Goal: Task Accomplishment & Management: Manage account settings

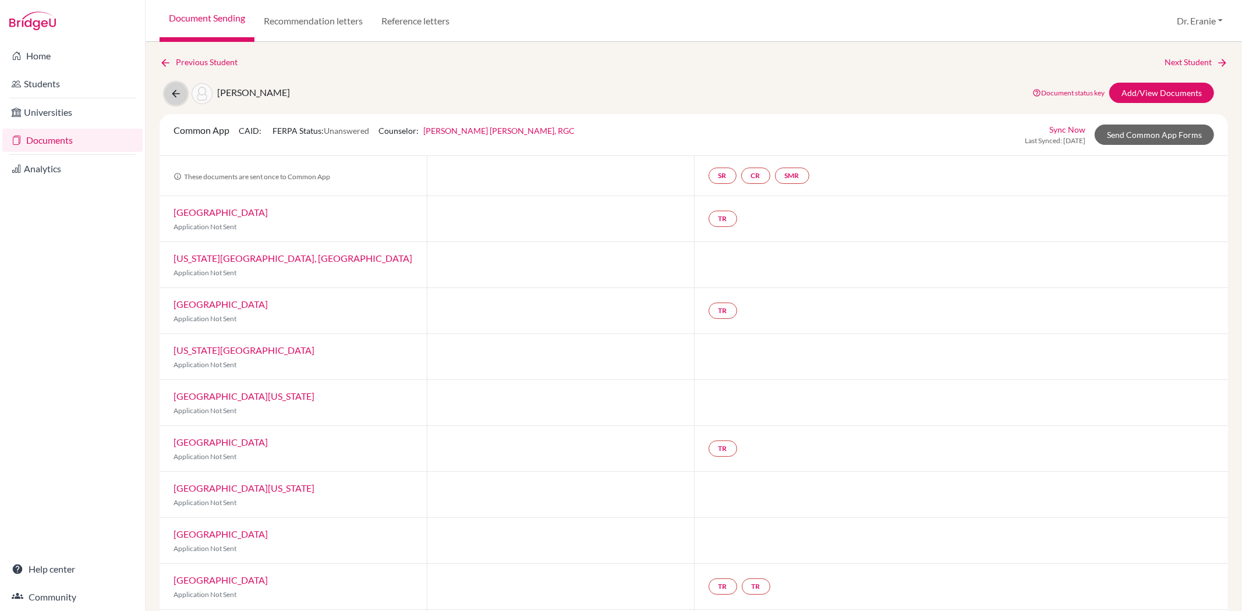
click at [171, 95] on icon at bounding box center [176, 94] width 12 height 12
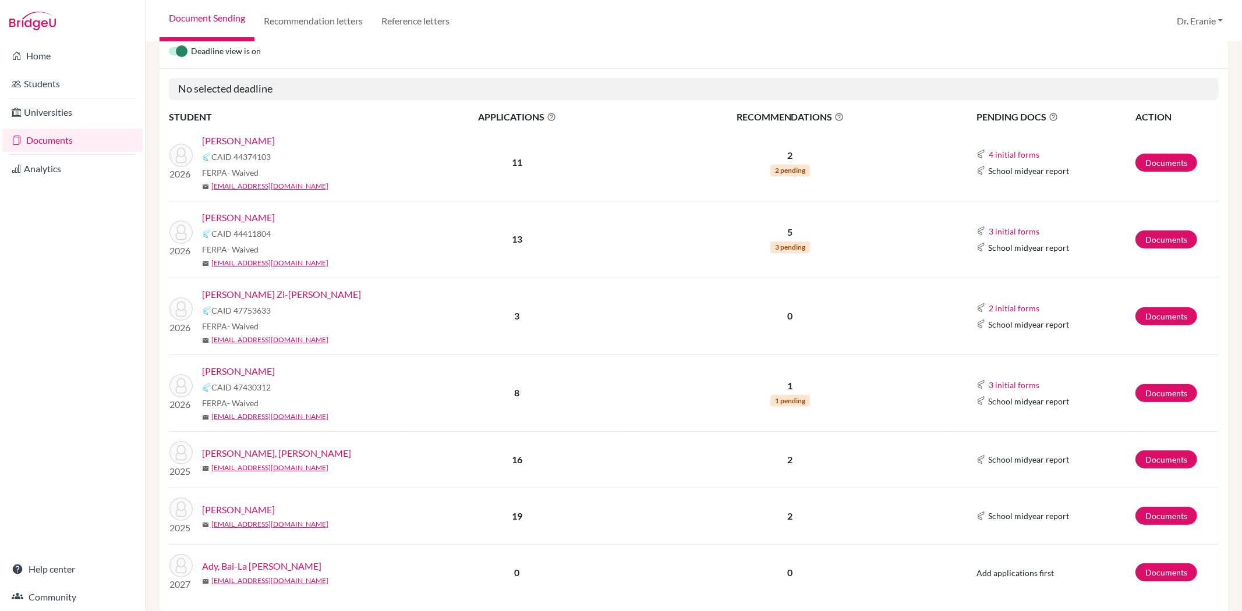
scroll to position [129, 0]
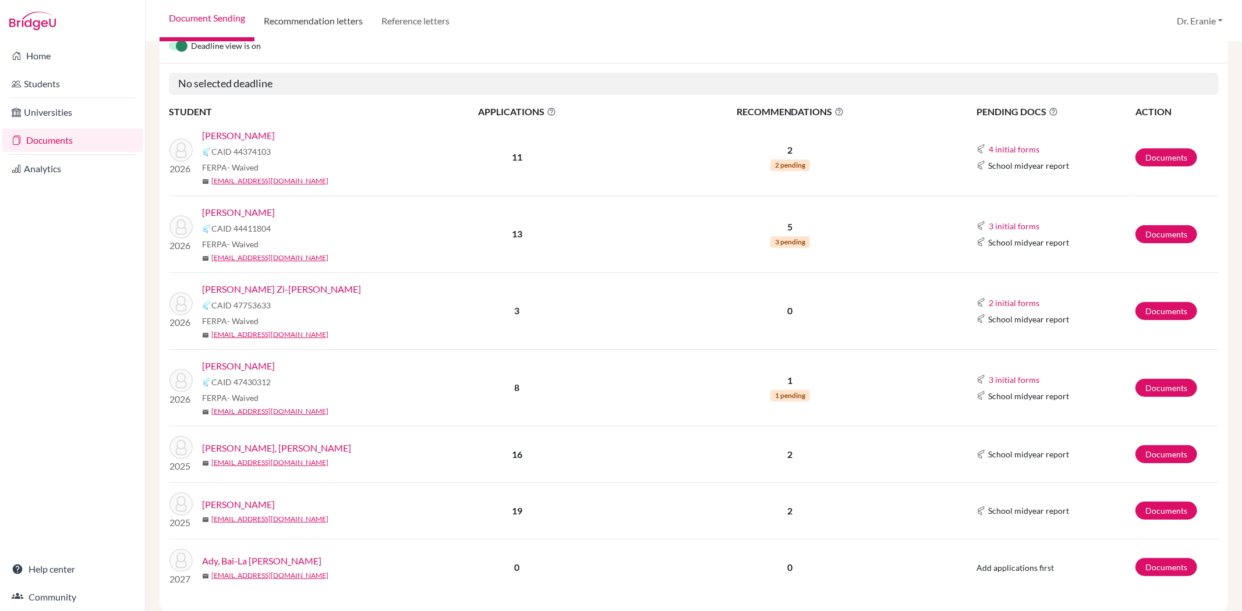
click at [348, 19] on link "Recommendation letters" at bounding box center [313, 21] width 118 height 42
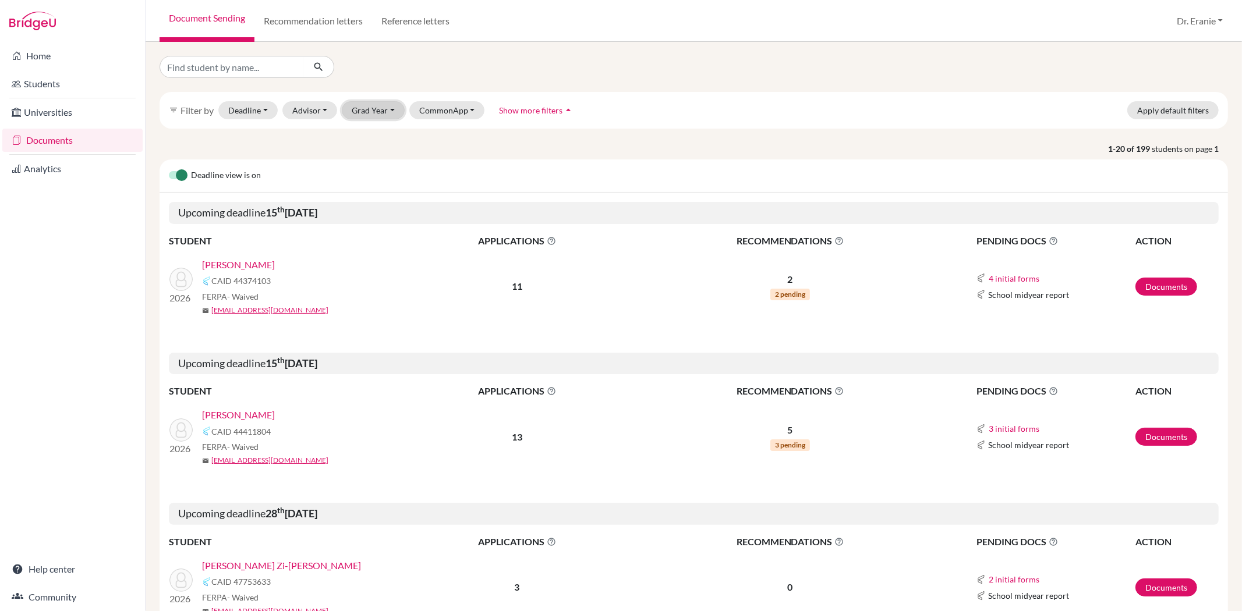
click at [389, 109] on button "Grad Year" at bounding box center [373, 110] width 63 height 18
click at [373, 147] on span "2026" at bounding box center [366, 154] width 21 height 14
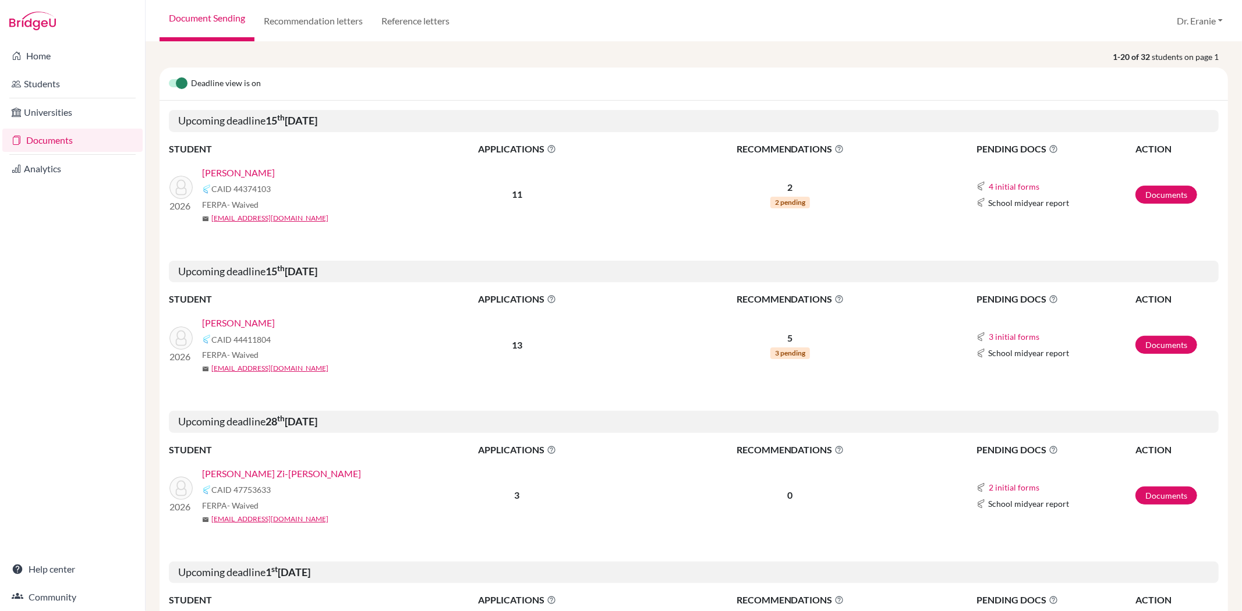
scroll to position [259, 0]
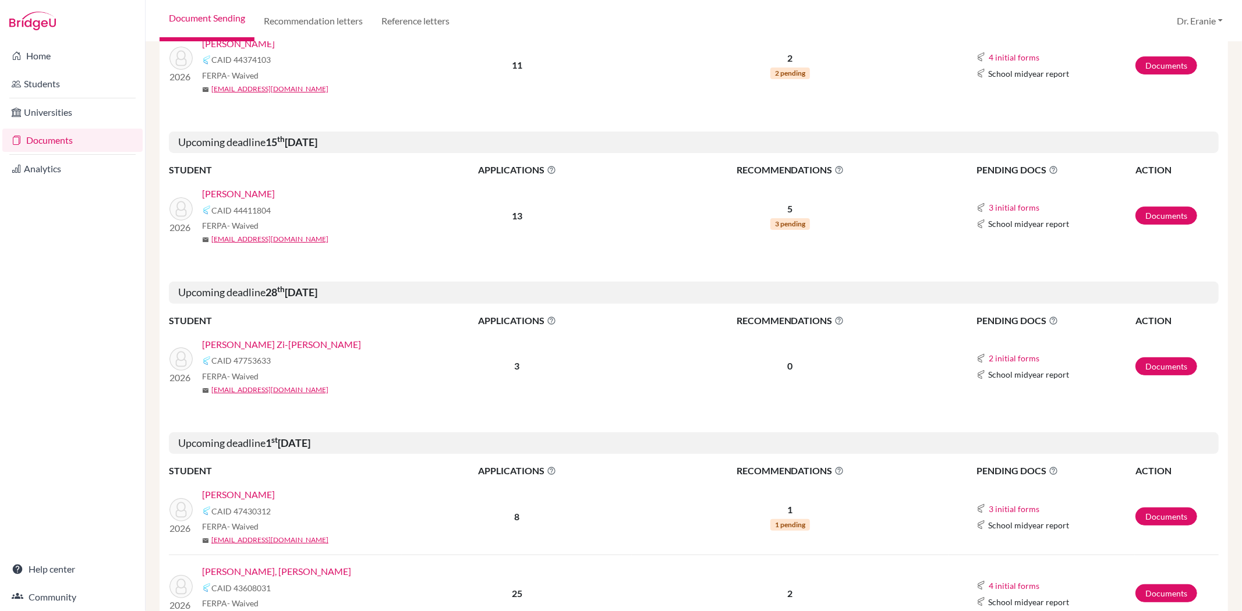
click at [257, 344] on link "[PERSON_NAME] Zi-[PERSON_NAME]" at bounding box center [281, 345] width 159 height 14
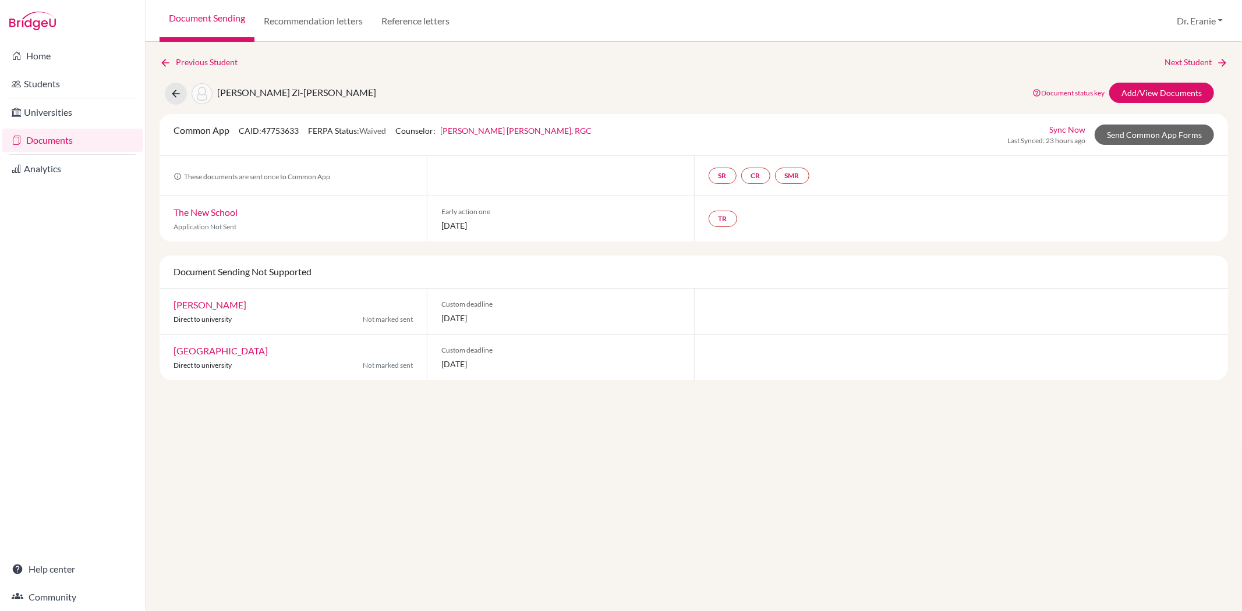
click at [1070, 130] on link "Sync Now" at bounding box center [1067, 129] width 36 height 12
